Goal: Check status: Check status

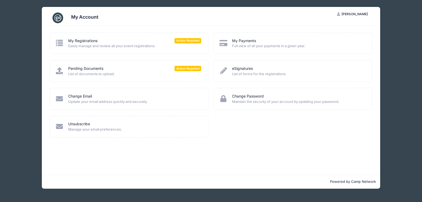
click at [115, 45] on span "Easily manage and review all your event registrations." at bounding box center [134, 45] width 133 height 5
click at [73, 42] on link "My Registrations" at bounding box center [82, 41] width 29 height 6
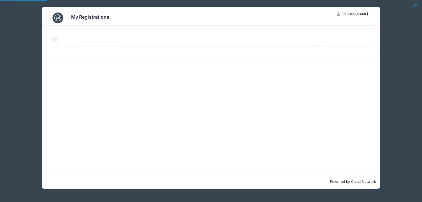
select select "50"
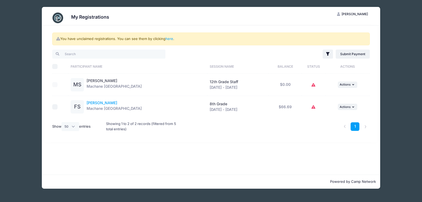
click at [97, 103] on link "[PERSON_NAME]" at bounding box center [102, 103] width 31 height 5
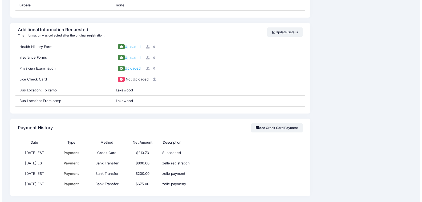
scroll to position [507, 0]
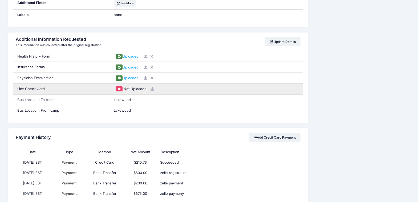
click at [151, 87] on icon at bounding box center [152, 88] width 4 height 3
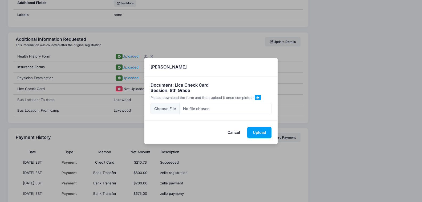
click at [257, 98] on span at bounding box center [258, 97] width 3 height 3
